Goal: Task Accomplishment & Management: Complete application form

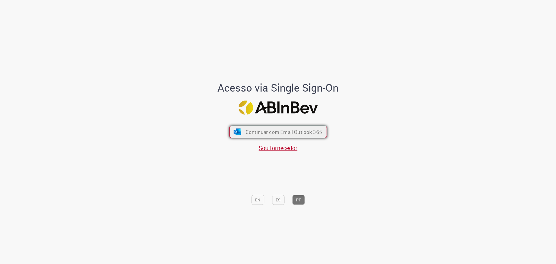
click at [251, 129] on span "Continuar com Email Outlook 365" at bounding box center [283, 131] width 76 height 7
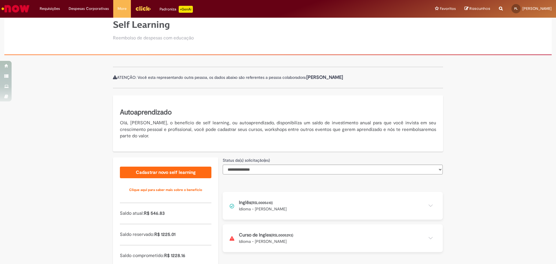
scroll to position [49, 0]
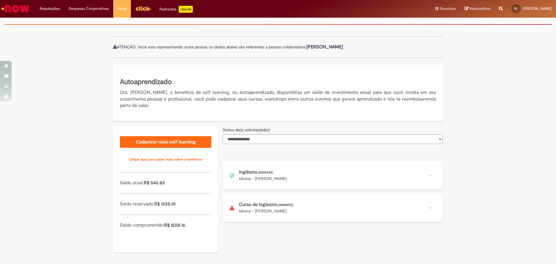
click at [430, 175] on button at bounding box center [333, 175] width 220 height 28
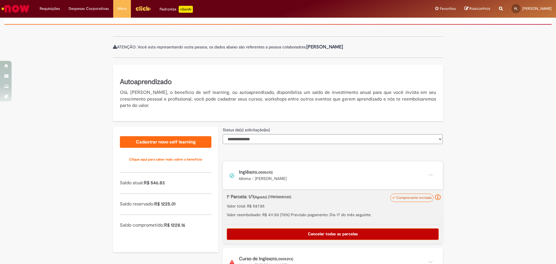
scroll to position [65, 0]
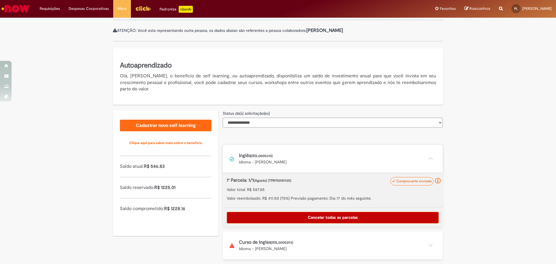
click at [428, 244] on button at bounding box center [333, 245] width 220 height 28
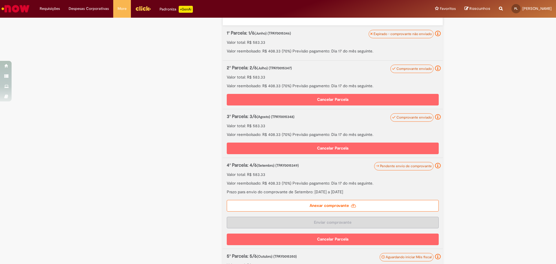
scroll to position [326, 0]
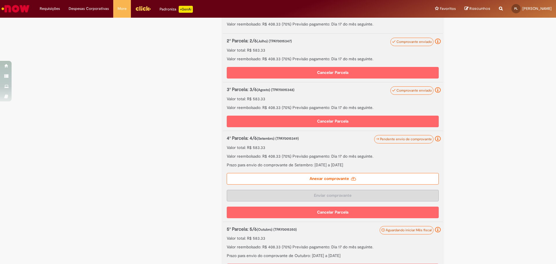
click at [324, 177] on label "Anexar comprovante" at bounding box center [333, 179] width 212 height 12
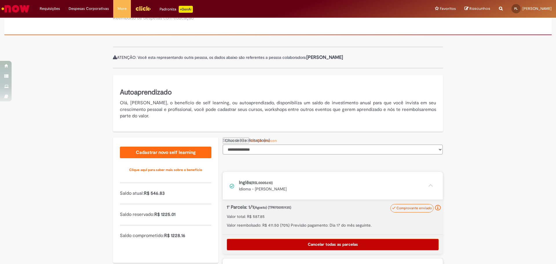
click at [246, 146] on select "**********" at bounding box center [333, 149] width 220 height 10
click at [255, 146] on select "**********" at bounding box center [333, 149] width 220 height 10
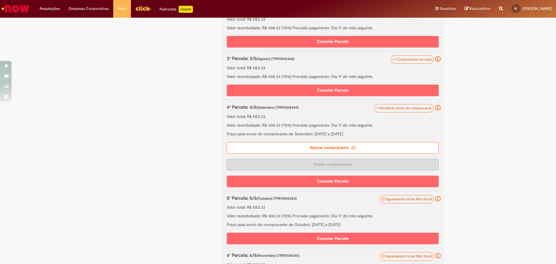
click at [298, 146] on label "Anexar comprovante" at bounding box center [333, 148] width 212 height 12
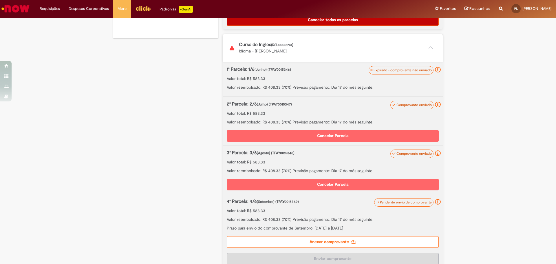
scroll to position [270, 0]
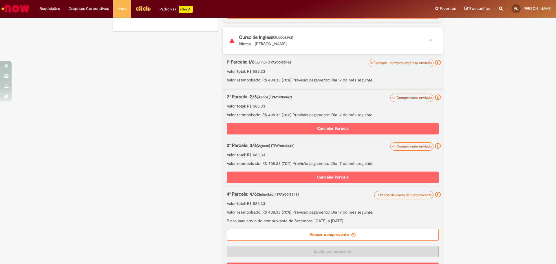
click at [305, 233] on label "Anexar comprovante" at bounding box center [333, 235] width 212 height 12
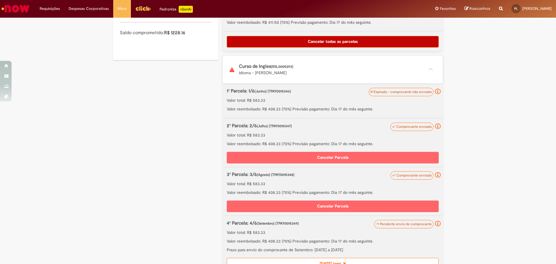
scroll to position [414, 0]
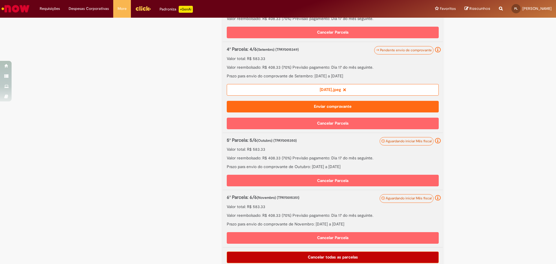
click at [331, 104] on button "Enviar comprovante" at bounding box center [333, 107] width 212 height 12
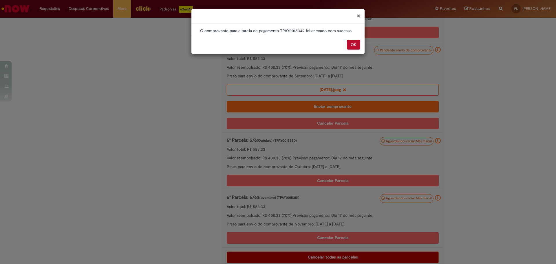
click at [347, 47] on button "OK" at bounding box center [353, 45] width 13 height 10
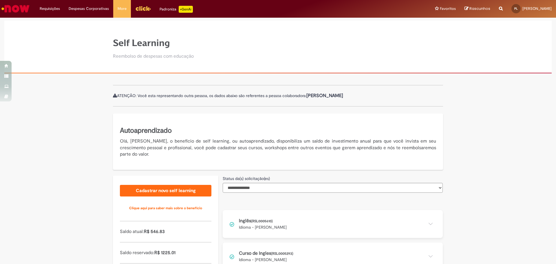
scroll to position [49, 0]
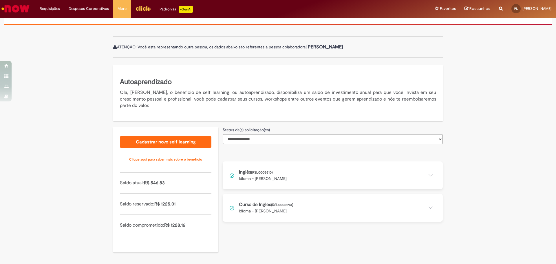
click at [424, 209] on button at bounding box center [333, 208] width 220 height 28
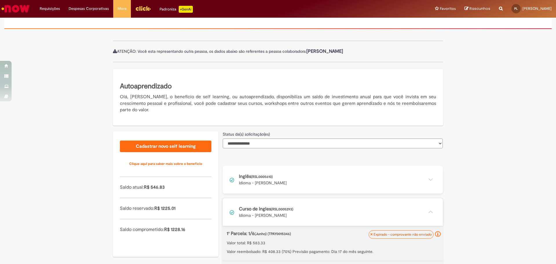
scroll to position [0, 0]
